Goal: Task Accomplishment & Management: Use online tool/utility

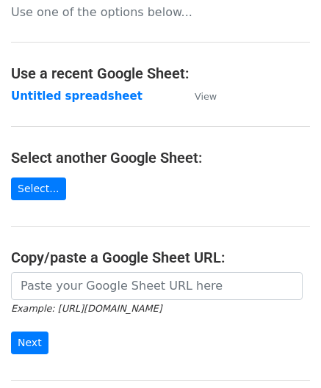
scroll to position [147, 0]
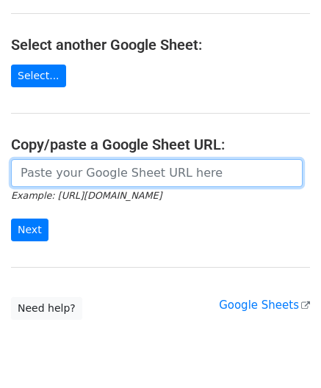
click at [84, 177] on input "url" at bounding box center [156, 173] width 291 height 28
paste input "[URL][DOMAIN_NAME]"
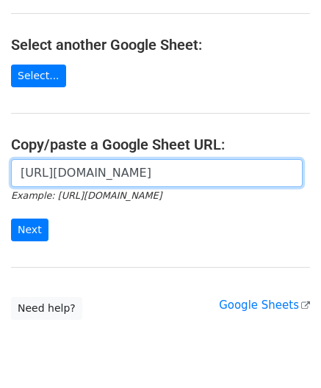
scroll to position [0, 339]
type input "[URL][DOMAIN_NAME]"
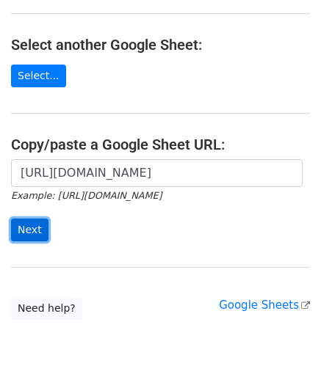
click at [34, 226] on input "Next" at bounding box center [29, 230] width 37 height 23
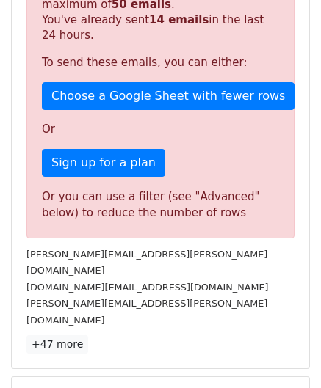
scroll to position [396, 0]
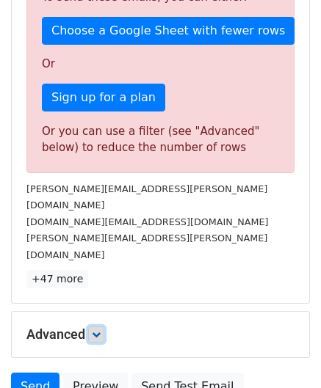
click at [97, 330] on icon at bounding box center [96, 334] width 9 height 9
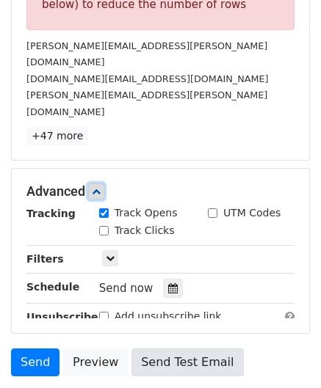
scroll to position [616, 0]
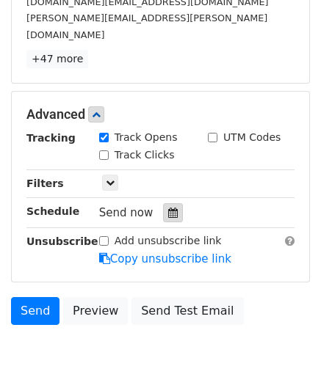
click at [170, 208] on icon at bounding box center [173, 213] width 10 height 10
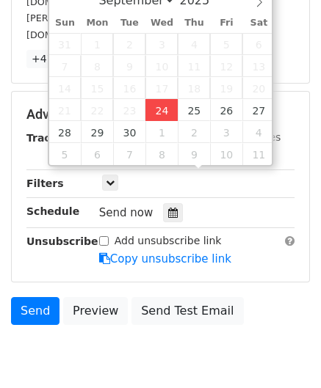
type input "2025-09-24 12:00"
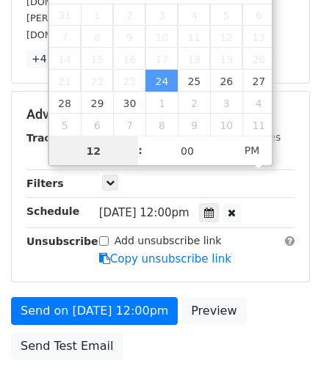
scroll to position [0, 0]
paste input "6"
type input "6"
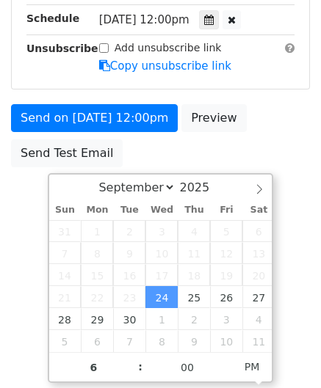
type input "2025-09-24 18:00"
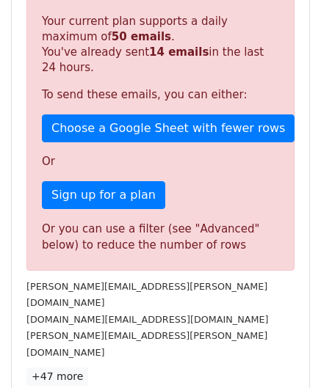
scroll to position [673, 0]
